Goal: Information Seeking & Learning: Learn about a topic

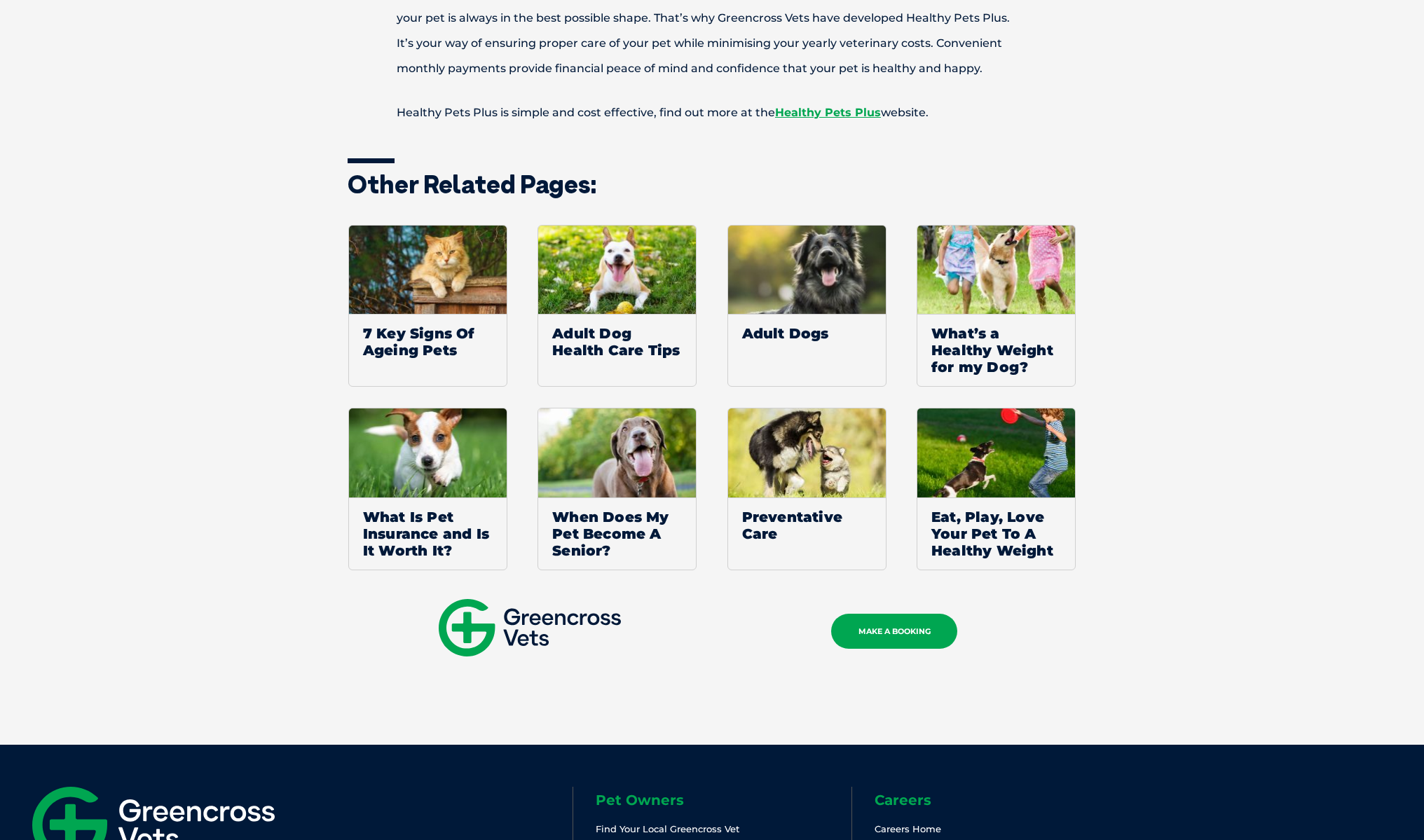
scroll to position [1103, 0]
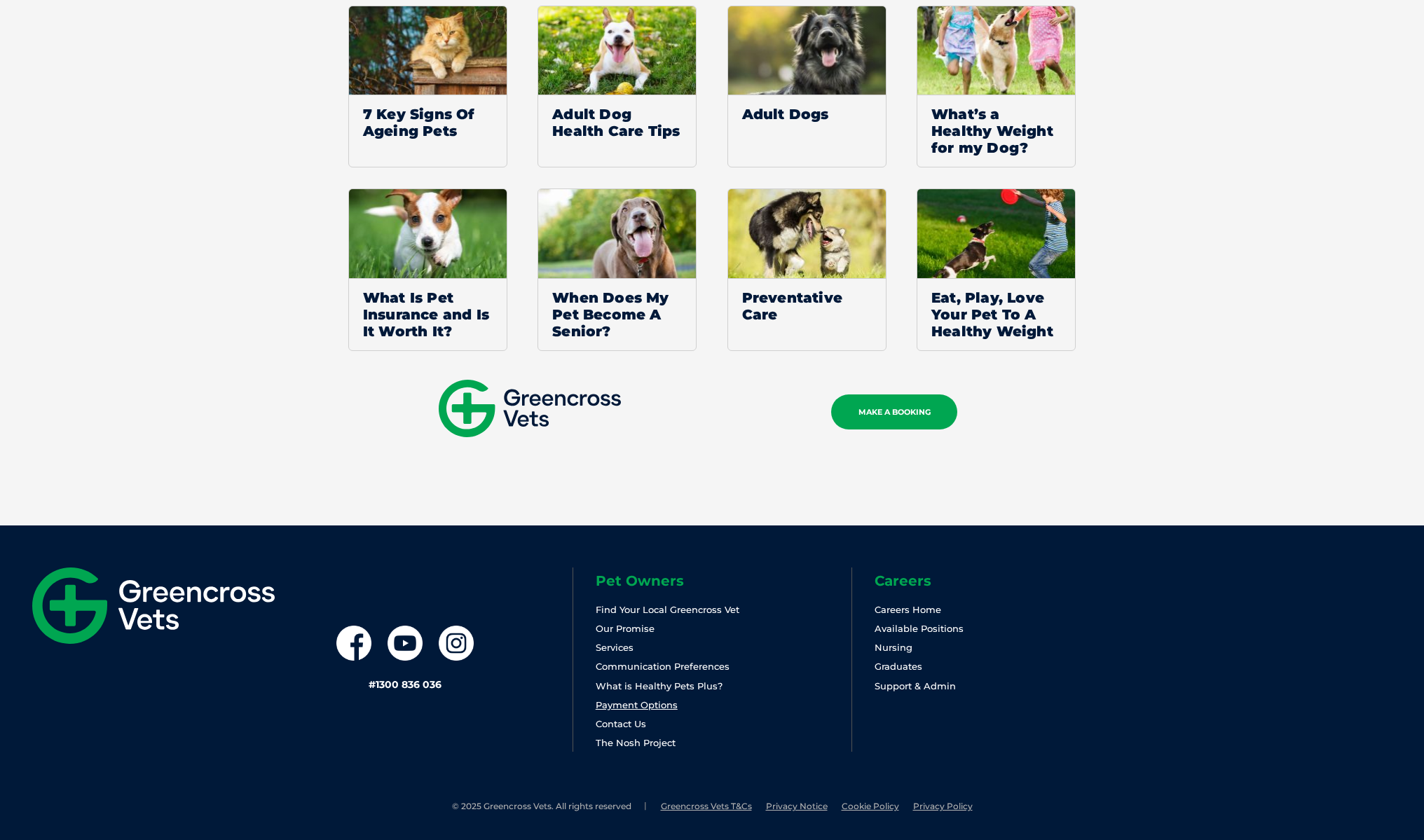
click at [649, 707] on link "Payment Options" at bounding box center [637, 704] width 82 height 11
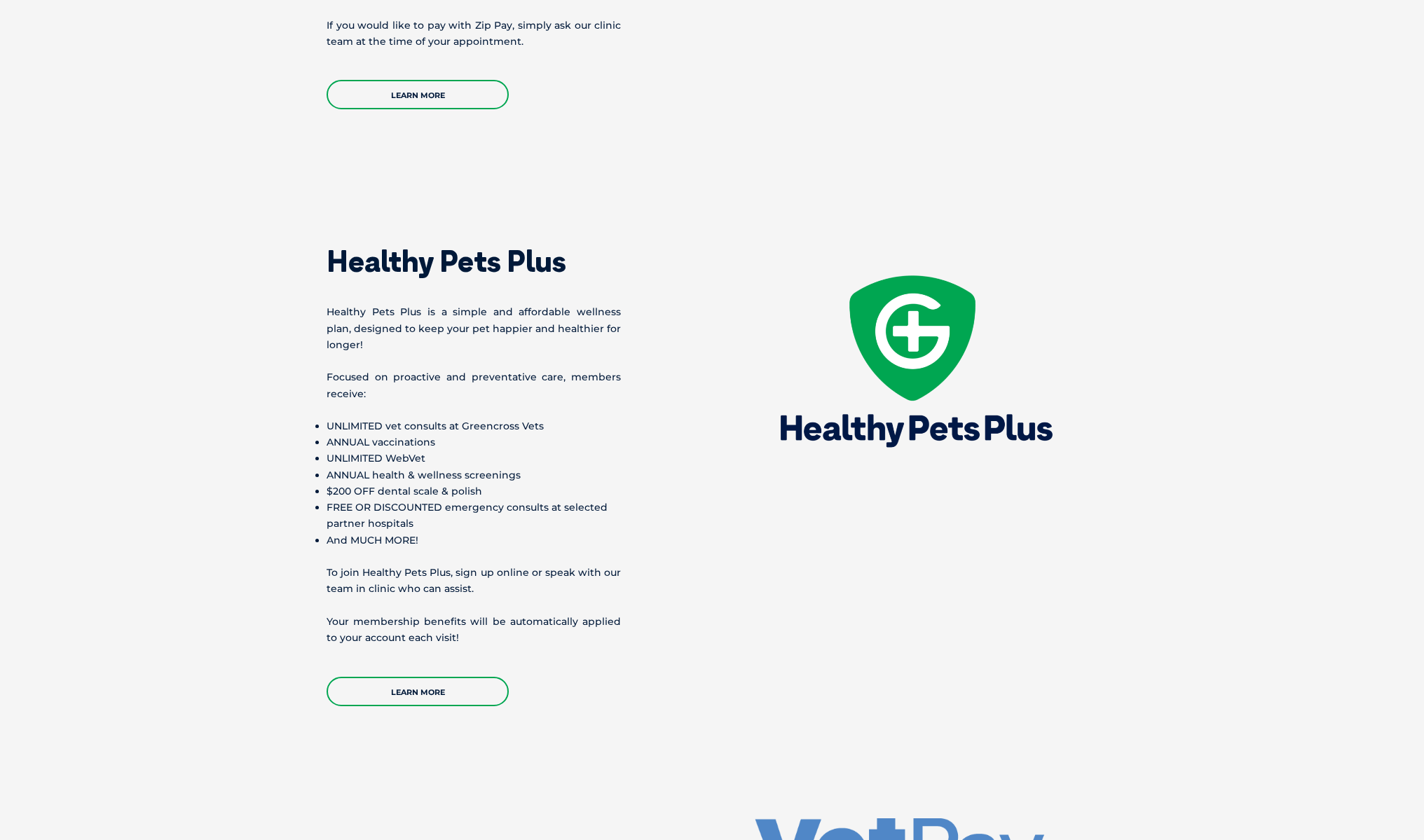
scroll to position [1923, 0]
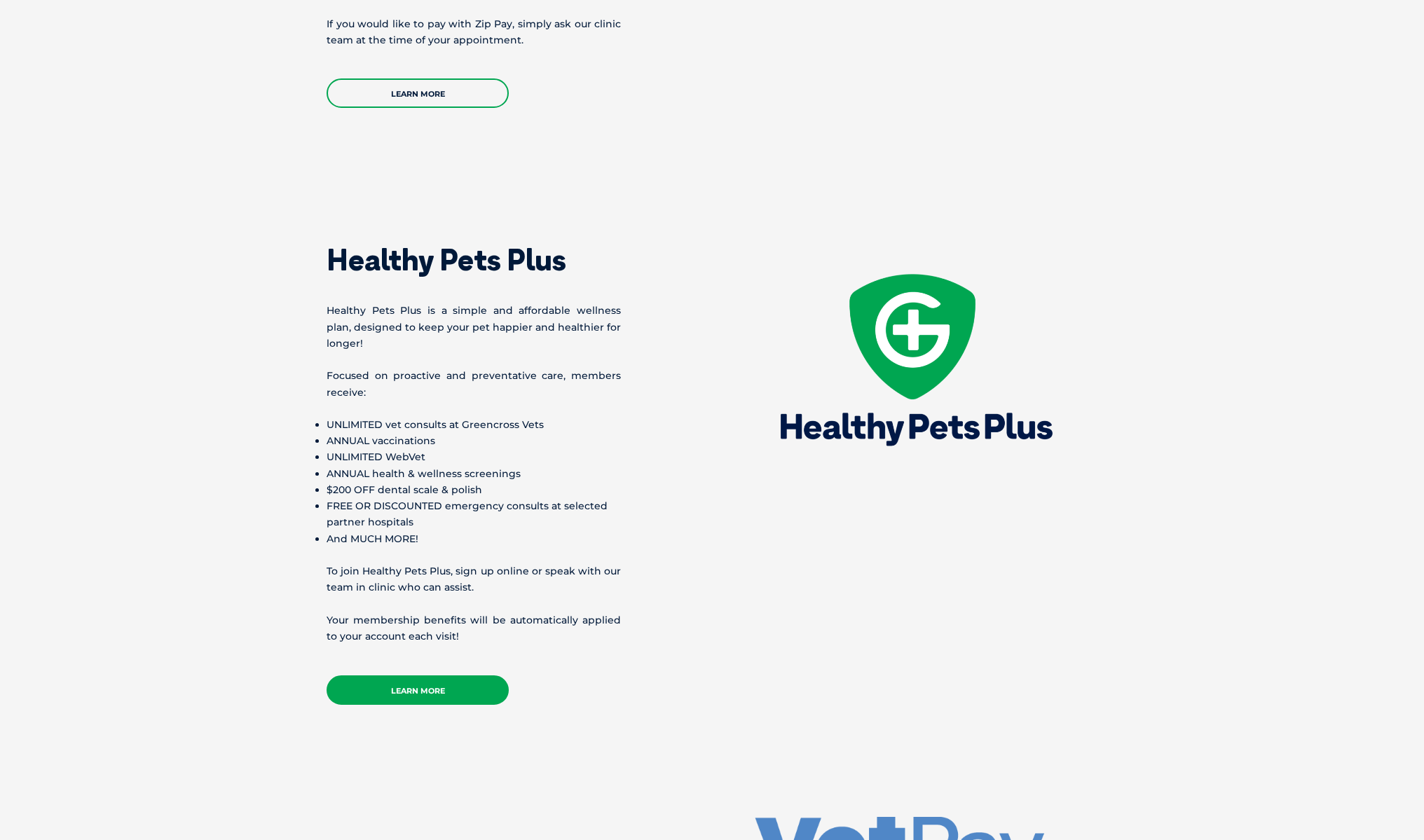
click at [420, 676] on link "Learn More" at bounding box center [417, 690] width 182 height 29
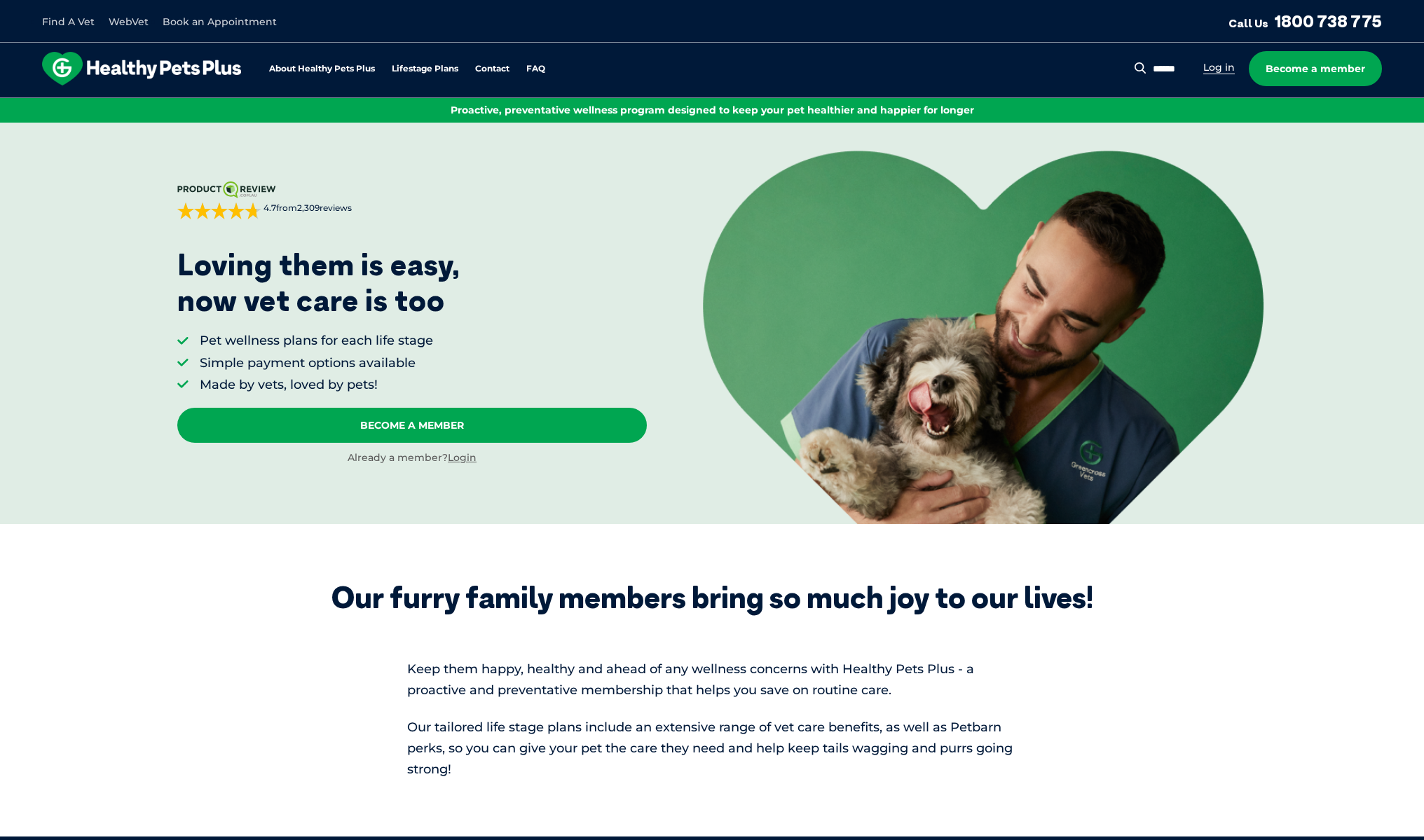
click at [1211, 64] on link "Log in" at bounding box center [1219, 67] width 31 height 13
